Goal: Information Seeking & Learning: Learn about a topic

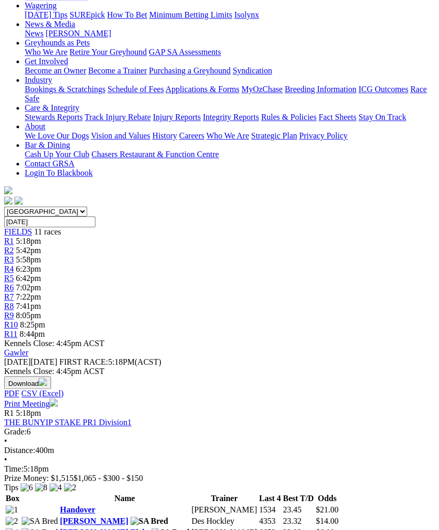
scroll to position [189, 10]
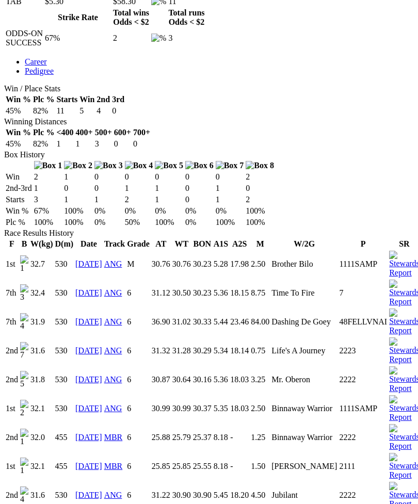
scroll to position [547, 0]
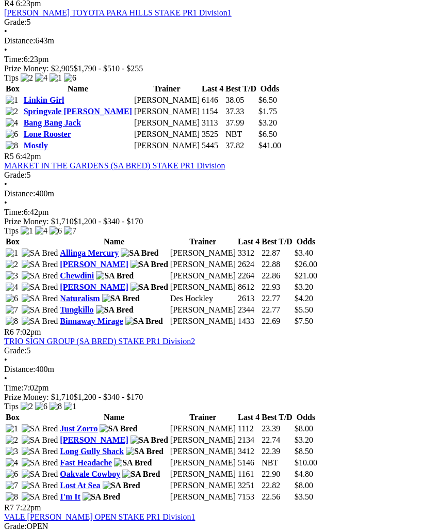
scroll to position [1059, 9]
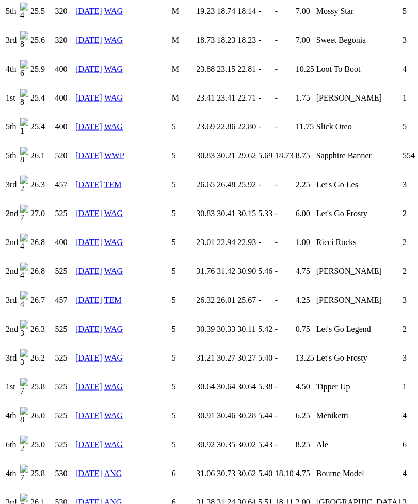
scroll to position [860, 0]
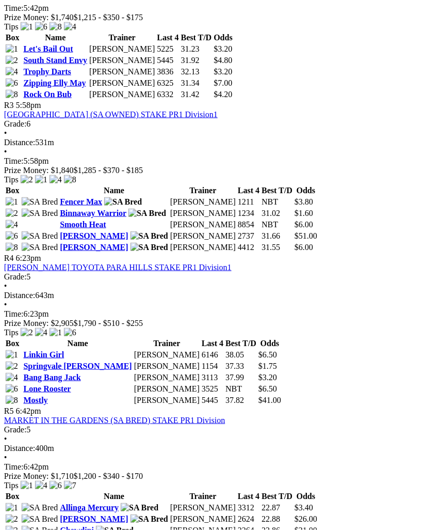
scroll to position [804, 9]
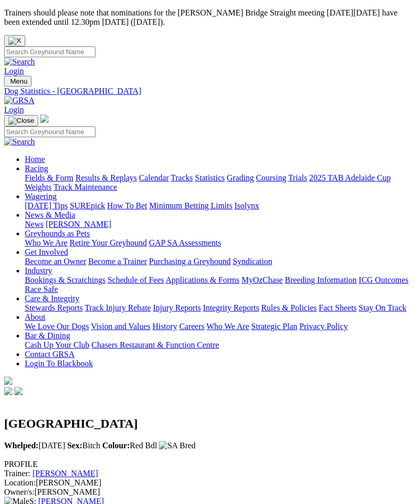
click at [8, 84] on img "Toggle navigation" at bounding box center [8, 84] width 0 height 0
click at [73, 173] on link "Fields & Form" at bounding box center [49, 177] width 49 height 9
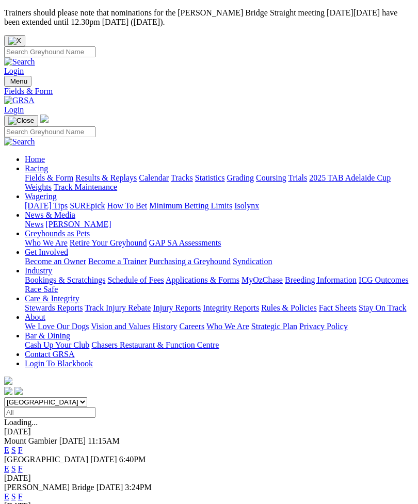
click at [23, 465] on link "F" at bounding box center [20, 469] width 5 height 9
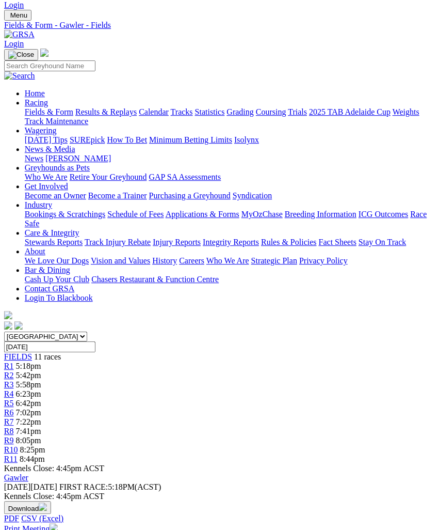
scroll to position [0, 8]
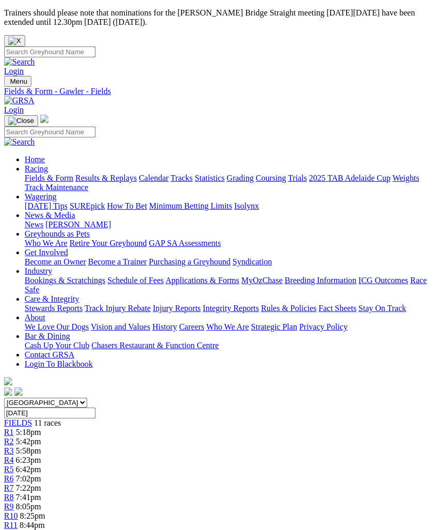
click at [8, 84] on img "Toggle navigation" at bounding box center [8, 84] width 0 height 0
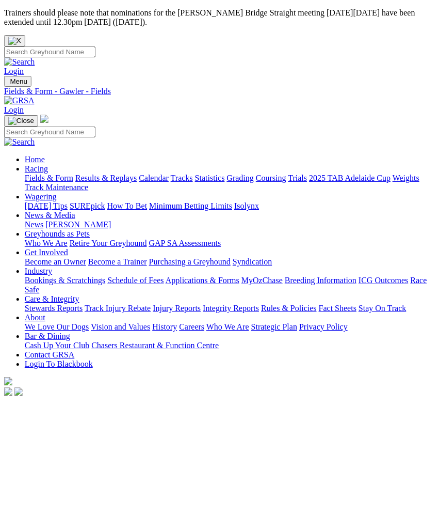
scroll to position [0, 9]
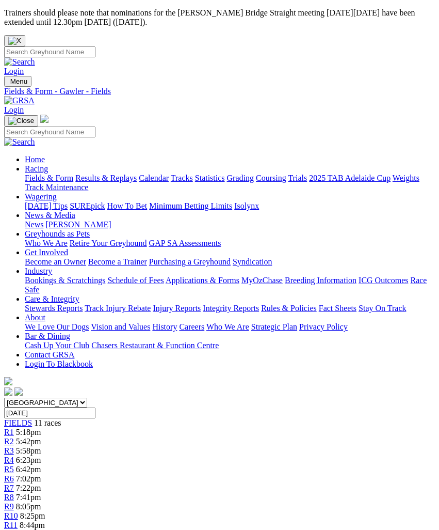
click at [73, 173] on link "Fields & Form" at bounding box center [49, 177] width 49 height 9
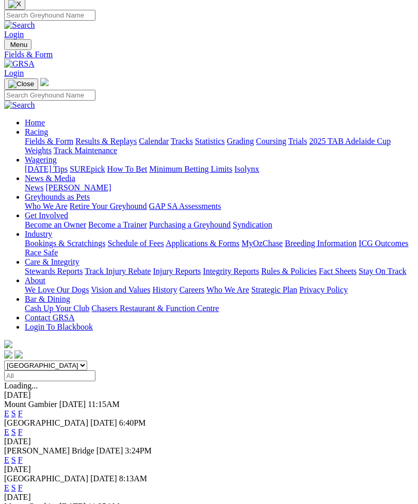
scroll to position [36, 0]
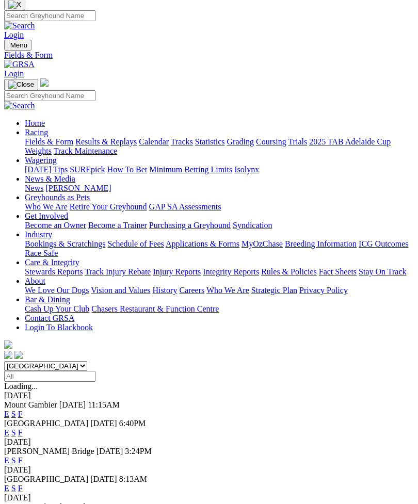
click at [23, 484] on link "F" at bounding box center [20, 488] width 5 height 9
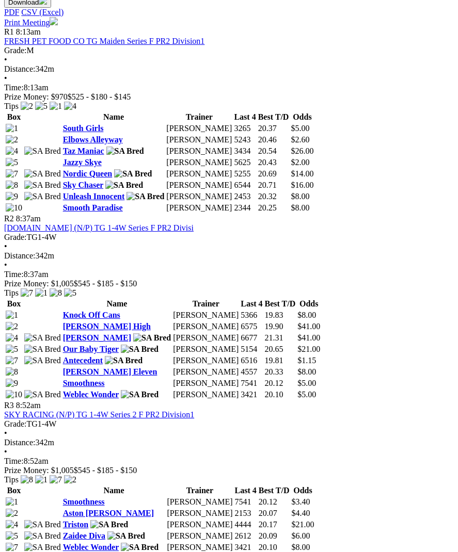
scroll to position [553, 0]
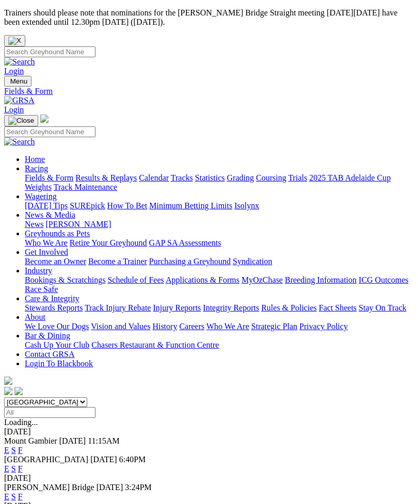
scroll to position [69, 0]
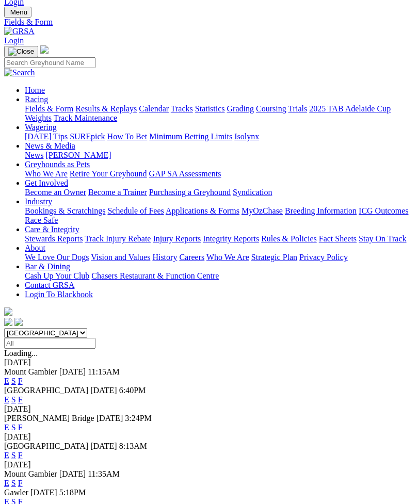
click at [23, 451] on link "F" at bounding box center [20, 455] width 5 height 9
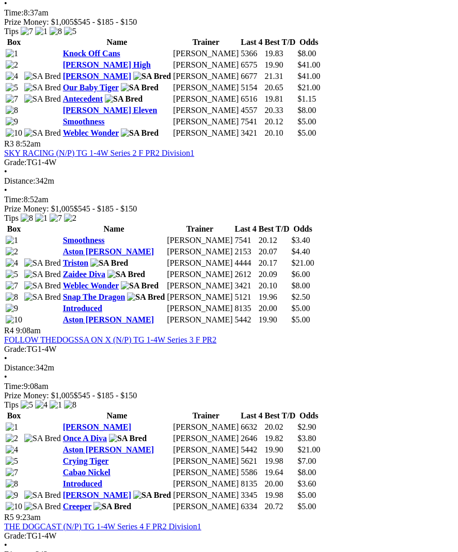
scroll to position [815, 4]
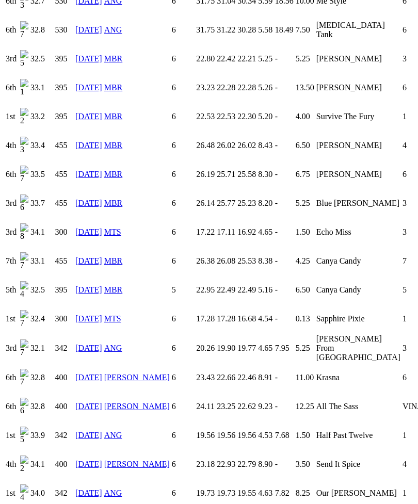
scroll to position [953, 0]
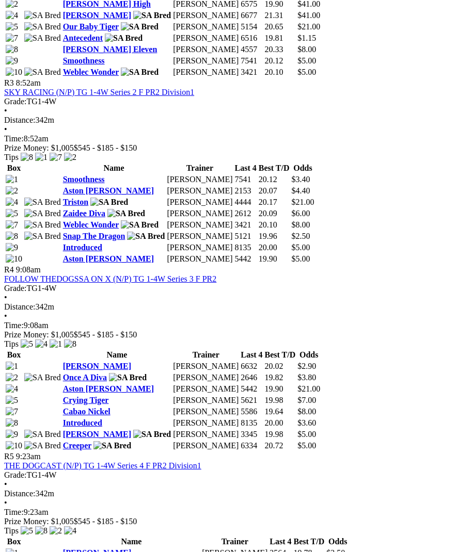
scroll to position [876, 7]
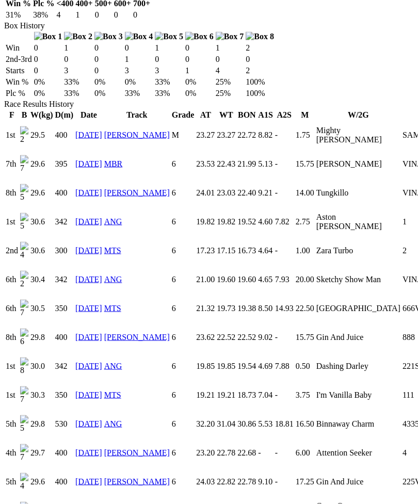
scroll to position [726, 0]
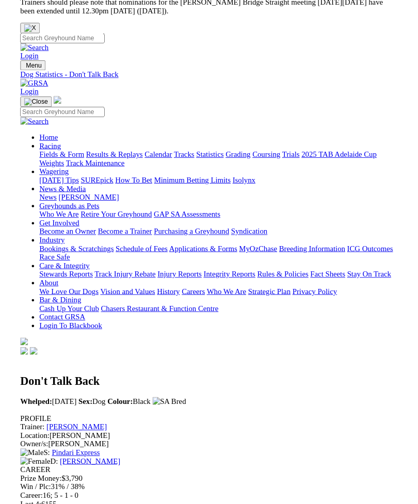
scroll to position [726, 0]
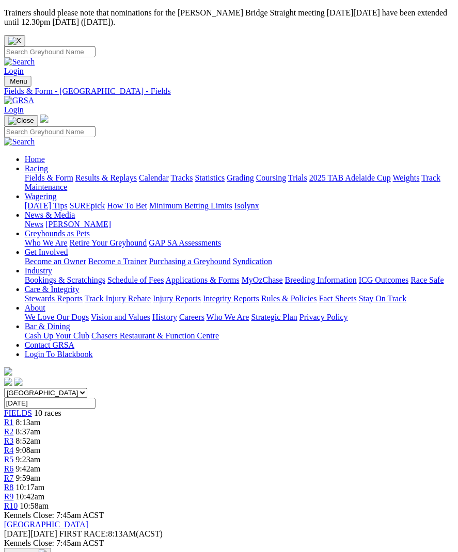
scroll to position [0, 1]
click at [14, 483] on span "R8" at bounding box center [9, 487] width 10 height 9
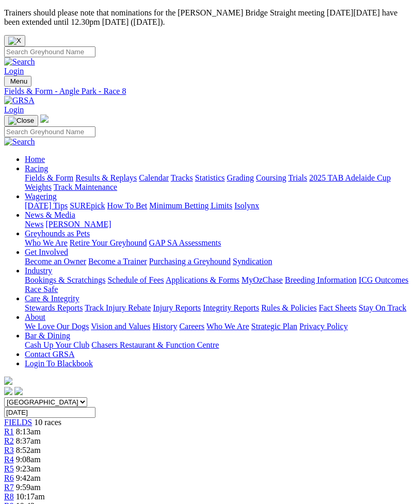
click at [14, 483] on span "R7" at bounding box center [9, 487] width 10 height 9
click at [14, 465] on span "R5" at bounding box center [9, 469] width 10 height 9
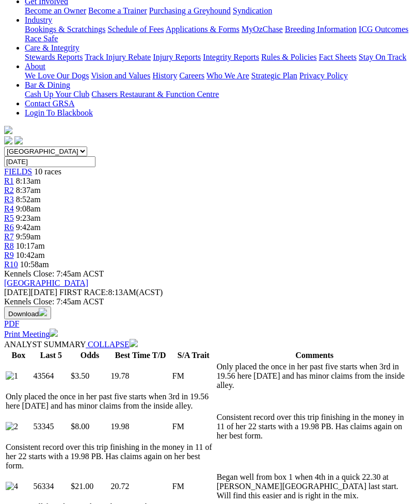
scroll to position [250, 0]
